Goal: Task Accomplishment & Management: Manage account settings

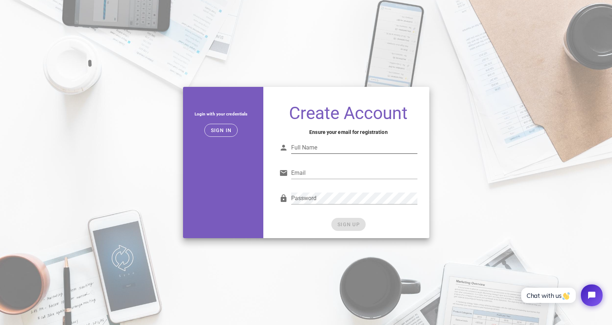
click at [315, 145] on input "Full Name" at bounding box center [354, 148] width 126 height 12
type input "[PERSON_NAME]"
click at [311, 171] on input "Email" at bounding box center [354, 173] width 126 height 12
type input "[EMAIL_ADDRESS][DOMAIN_NAME]"
click at [311, 193] on div "Password" at bounding box center [354, 198] width 126 height 12
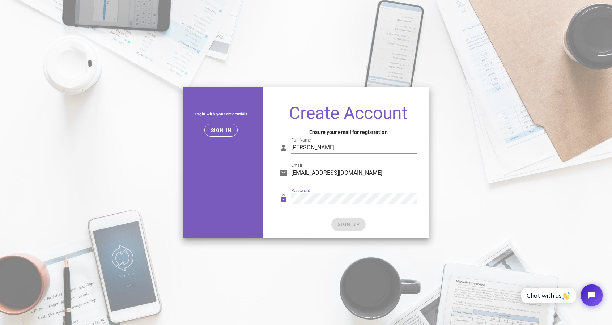
click at [417, 197] on nordpass-icon at bounding box center [417, 198] width 0 height 12
click at [282, 199] on icon at bounding box center [283, 198] width 9 height 9
click at [417, 199] on nordpass-icon at bounding box center [417, 198] width 0 height 12
click at [310, 193] on label "Password" at bounding box center [300, 190] width 19 height 5
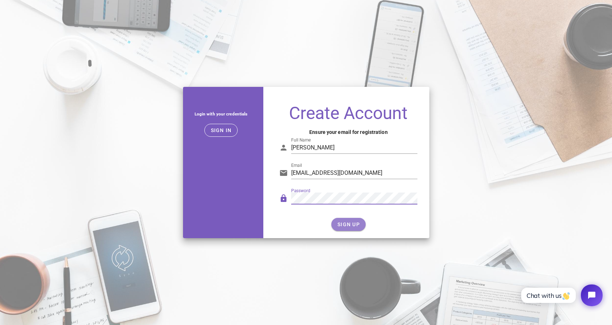
click at [341, 221] on button "SIGN UP" at bounding box center [348, 224] width 34 height 13
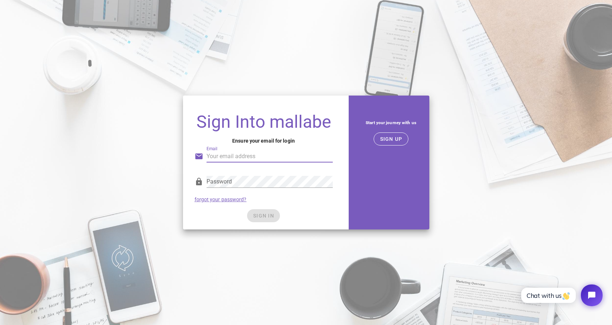
click at [249, 156] on input "Email" at bounding box center [270, 156] width 126 height 12
type input "[EMAIL_ADDRESS][DOMAIN_NAME]"
click at [257, 214] on span "SIGN IN" at bounding box center [263, 216] width 21 height 6
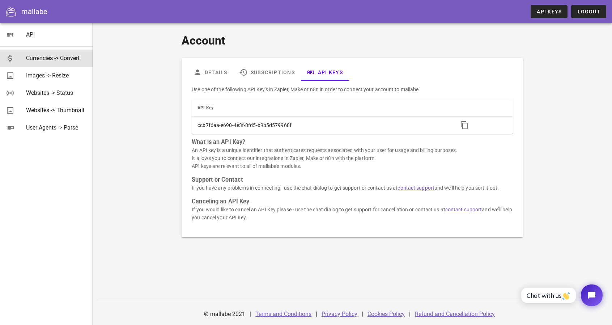
click at [39, 59] on div "Currencies -> Convert" at bounding box center [56, 58] width 61 height 7
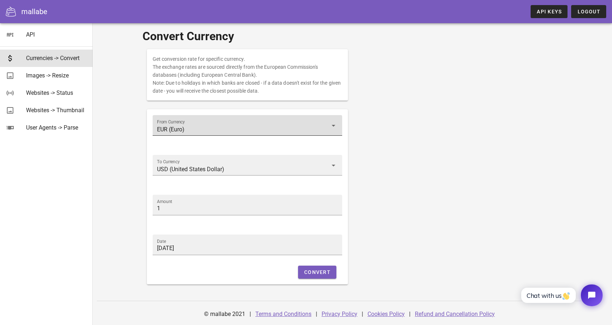
click at [192, 129] on input "EUR (Euro)" at bounding box center [242, 130] width 171 height 12
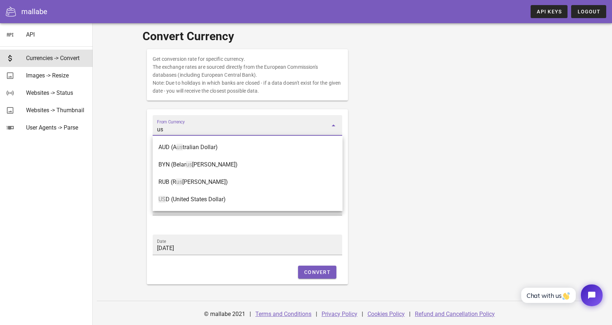
click at [367, 173] on div "Get conversion rate for specific currency. The exchange rates are sourced direc…" at bounding box center [352, 167] width 420 height 244
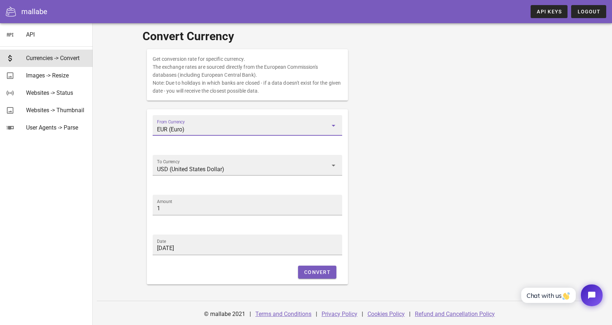
click at [195, 128] on input "EUR (Euro)" at bounding box center [242, 130] width 171 height 12
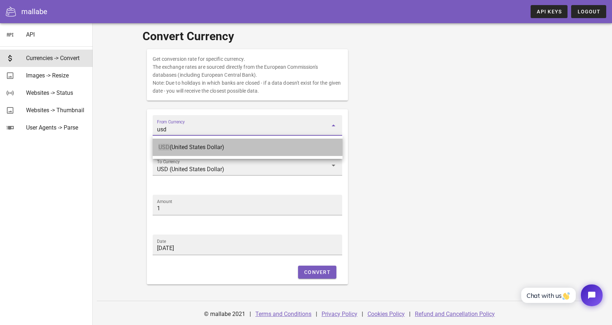
click at [194, 145] on div "USD (United States Dollar)" at bounding box center [247, 147] width 178 height 7
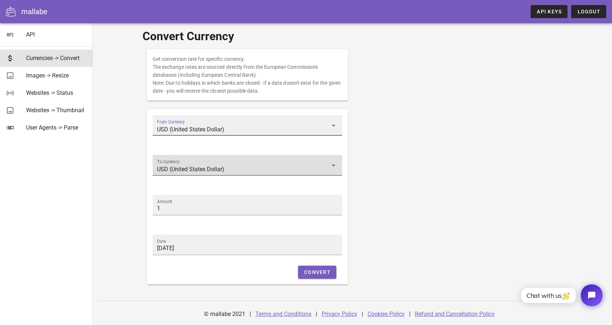
type input "USD (United States Dollar)"
click at [188, 170] on input "USD (United States Dollar)" at bounding box center [242, 169] width 171 height 12
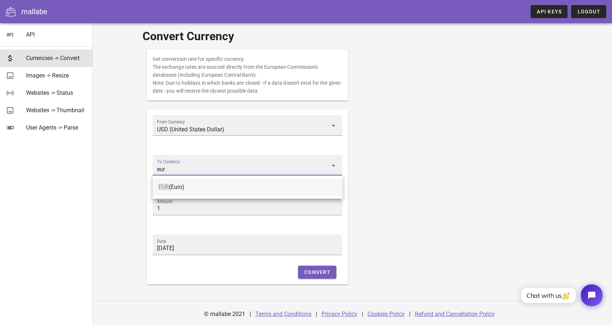
click at [185, 185] on div "EUR (Euro)" at bounding box center [247, 186] width 178 height 7
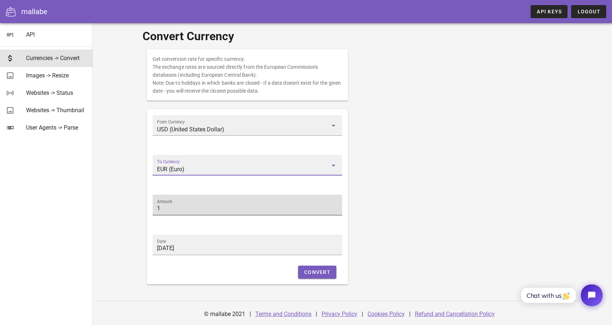
type input "EUR (Euro)"
click at [178, 210] on input "1" at bounding box center [247, 209] width 181 height 12
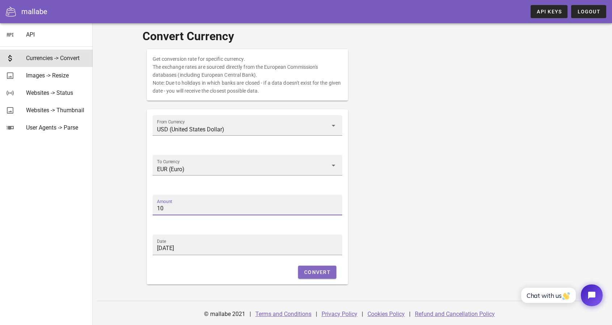
type input "10"
click at [324, 271] on span "Convert" at bounding box center [317, 272] width 27 height 6
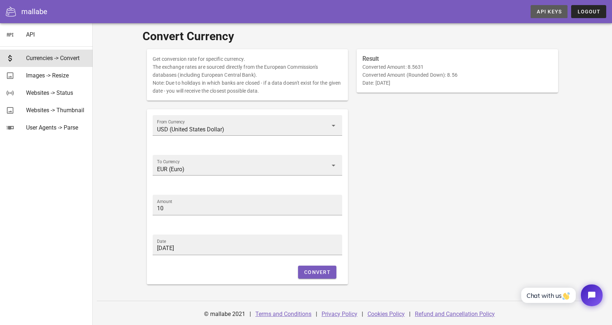
click at [543, 12] on span "API Keys" at bounding box center [548, 12] width 25 height 6
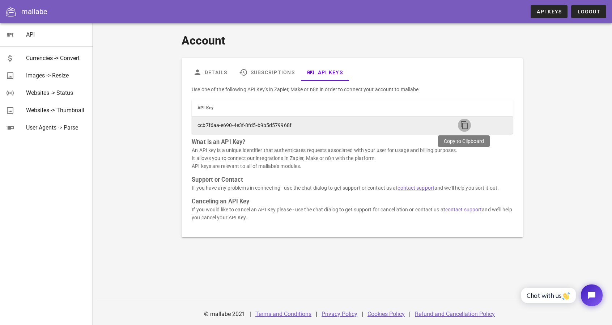
click at [462, 123] on icon "button" at bounding box center [464, 125] width 9 height 9
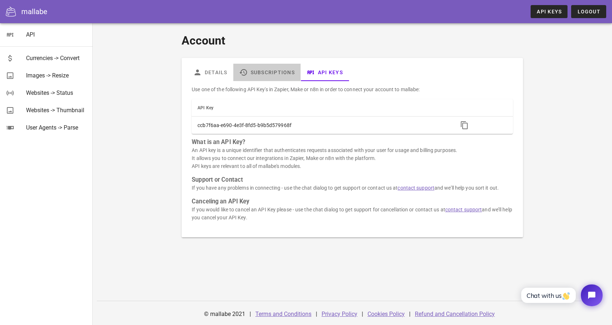
click at [271, 72] on link "Subscriptions" at bounding box center [266, 72] width 67 height 17
